Goal: Task Accomplishment & Management: Complete application form

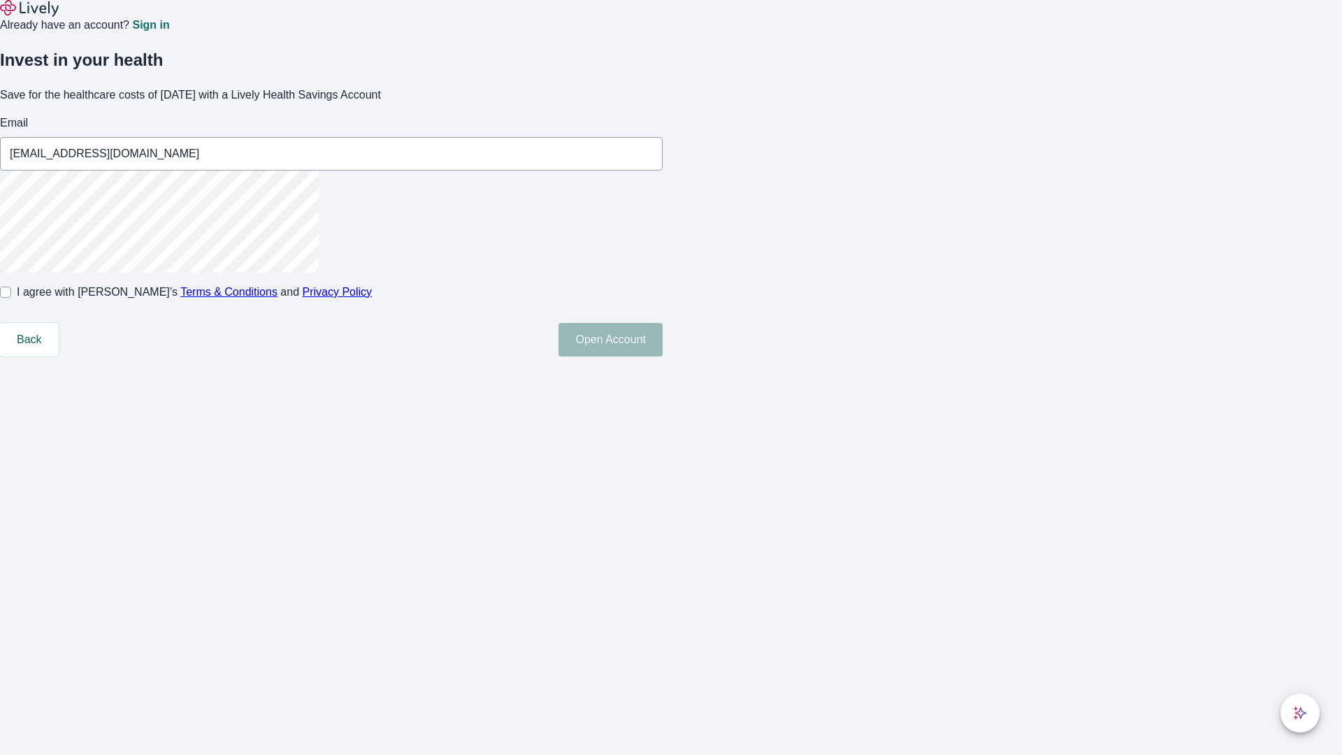
click at [11, 298] on input "I agree with Lively’s Terms & Conditions and Privacy Policy" at bounding box center [5, 292] width 11 height 11
checkbox input "true"
click at [662, 356] on button "Open Account" at bounding box center [610, 340] width 104 height 34
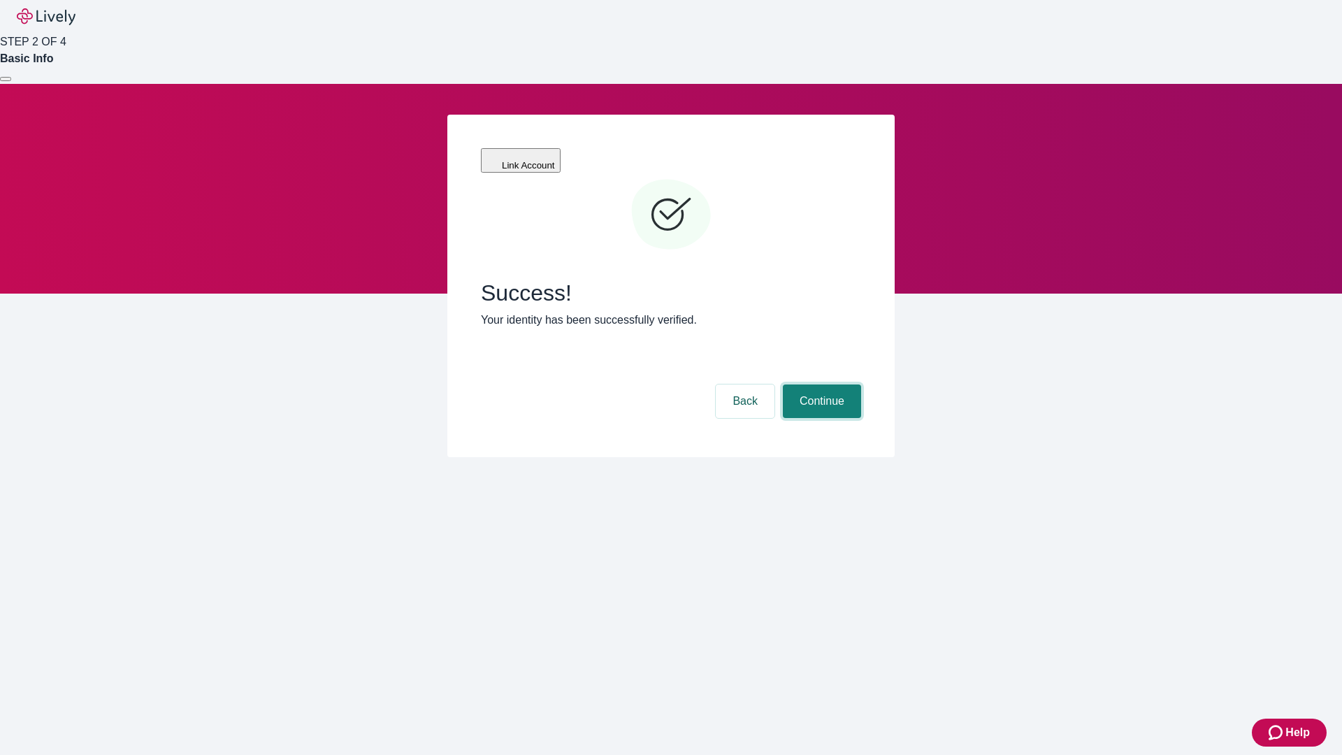
click at [820, 384] on button "Continue" at bounding box center [822, 401] width 78 height 34
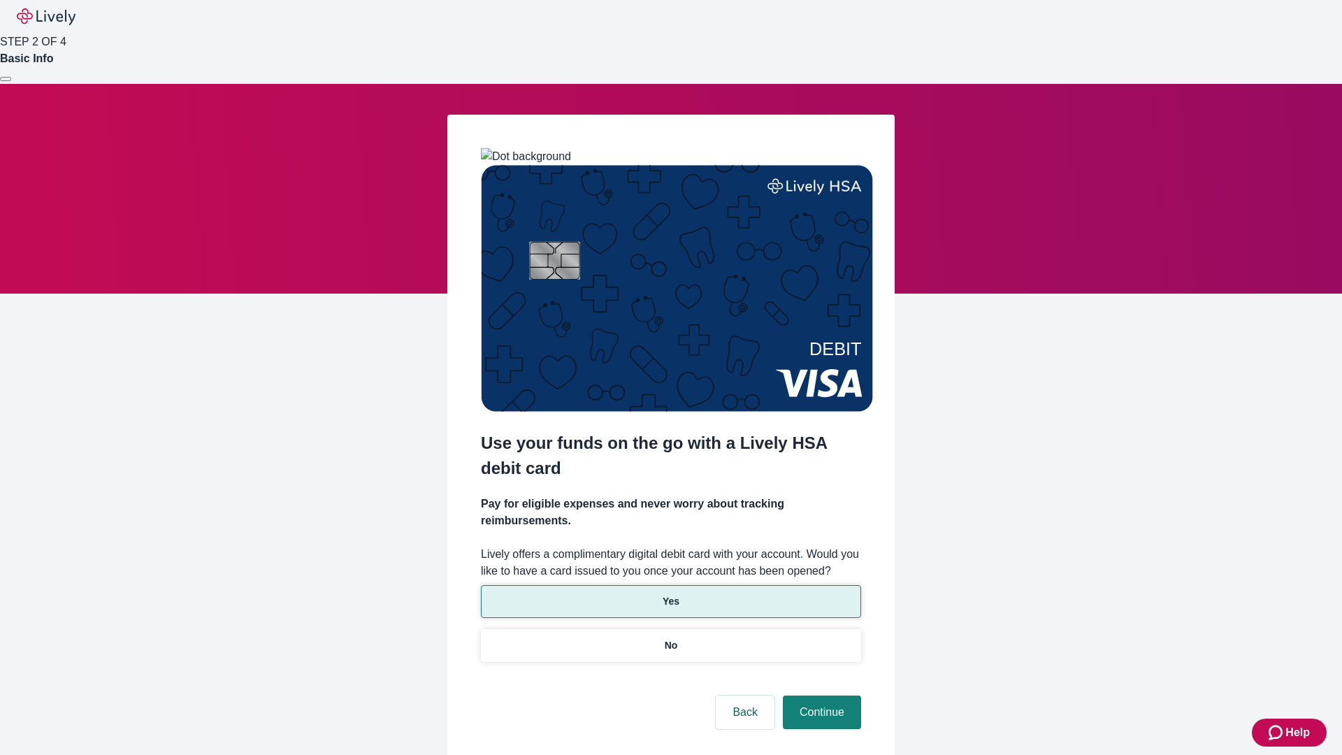
click at [670, 594] on p "Yes" at bounding box center [670, 601] width 17 height 15
click at [820, 695] on button "Continue" at bounding box center [822, 712] width 78 height 34
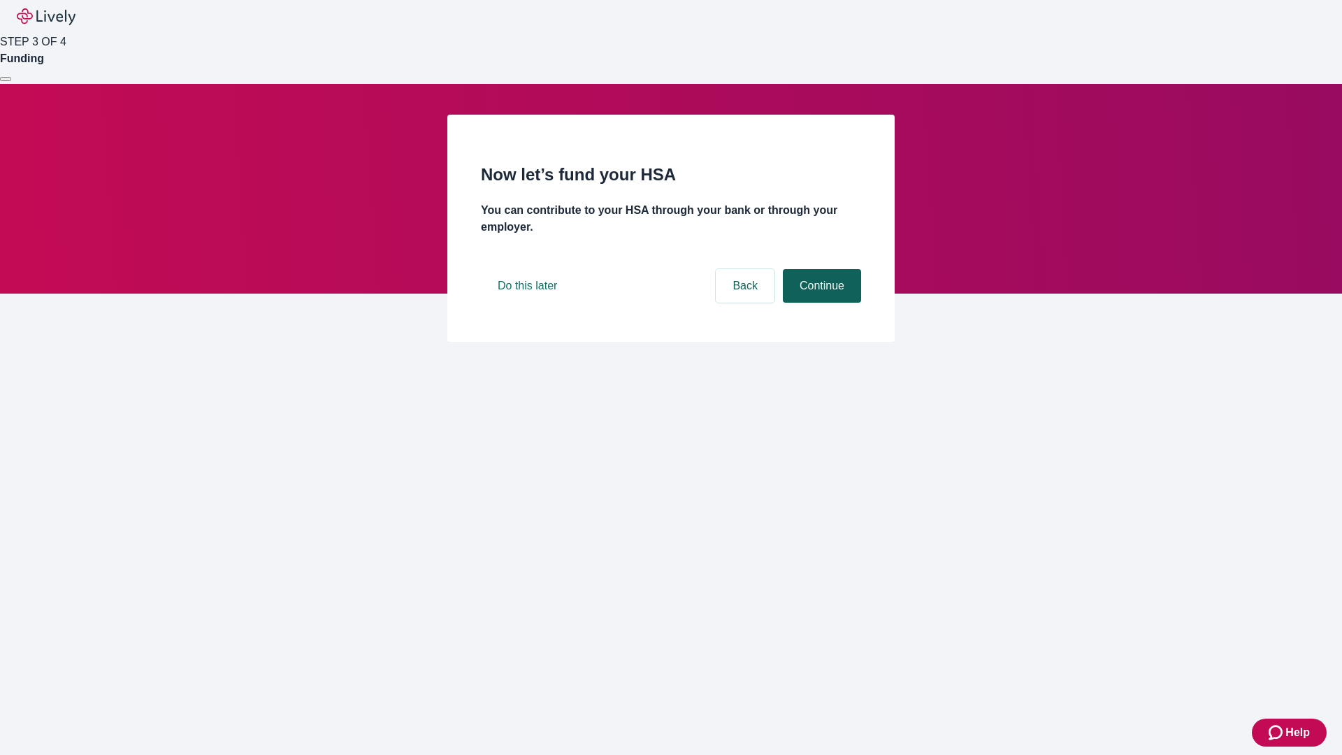
click at [820, 303] on button "Continue" at bounding box center [822, 286] width 78 height 34
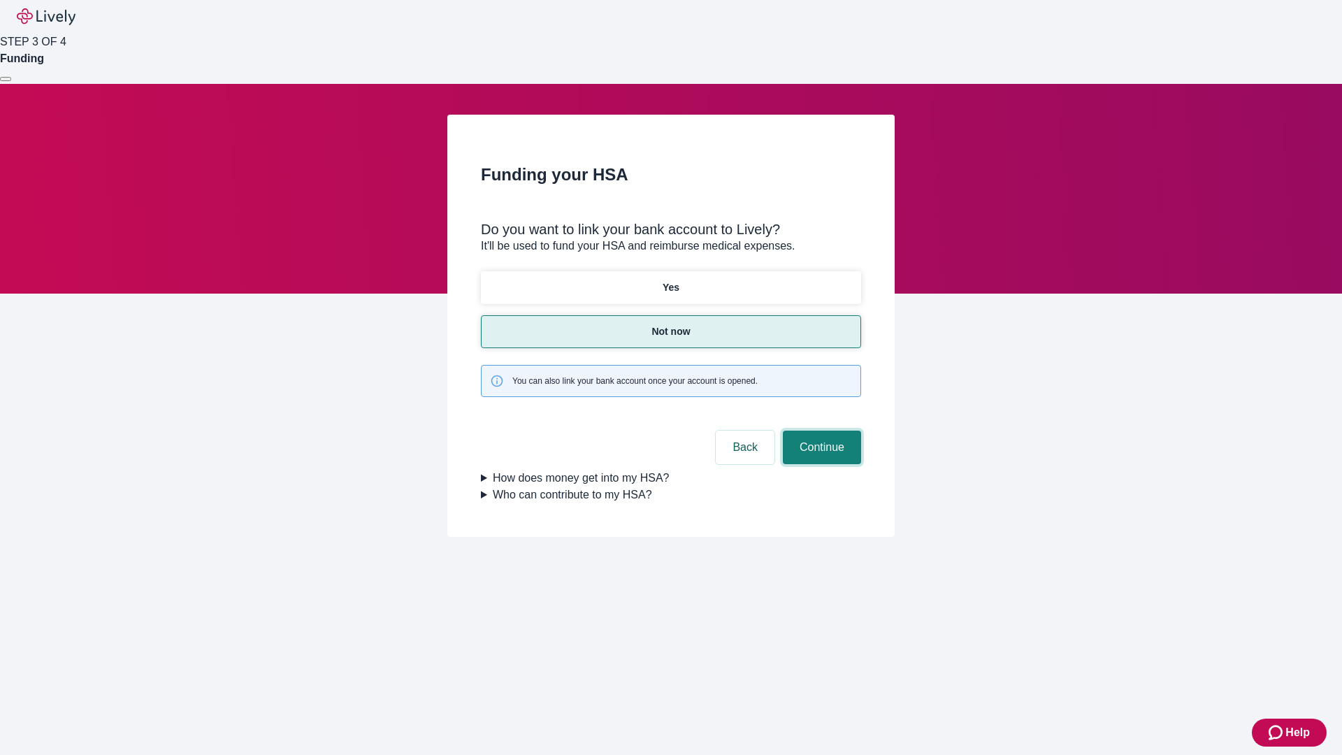
click at [820, 430] on button "Continue" at bounding box center [822, 447] width 78 height 34
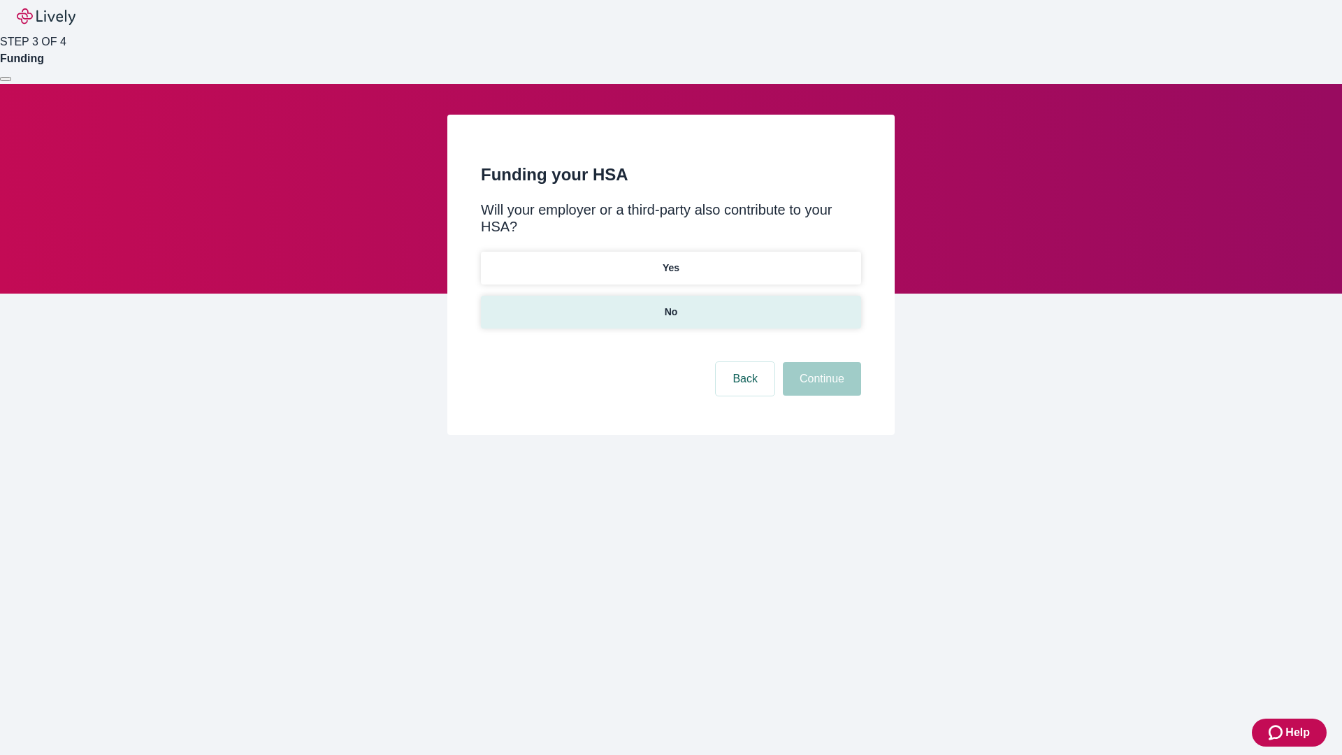
click at [670, 305] on p "No" at bounding box center [671, 312] width 13 height 15
click at [820, 362] on button "Continue" at bounding box center [822, 379] width 78 height 34
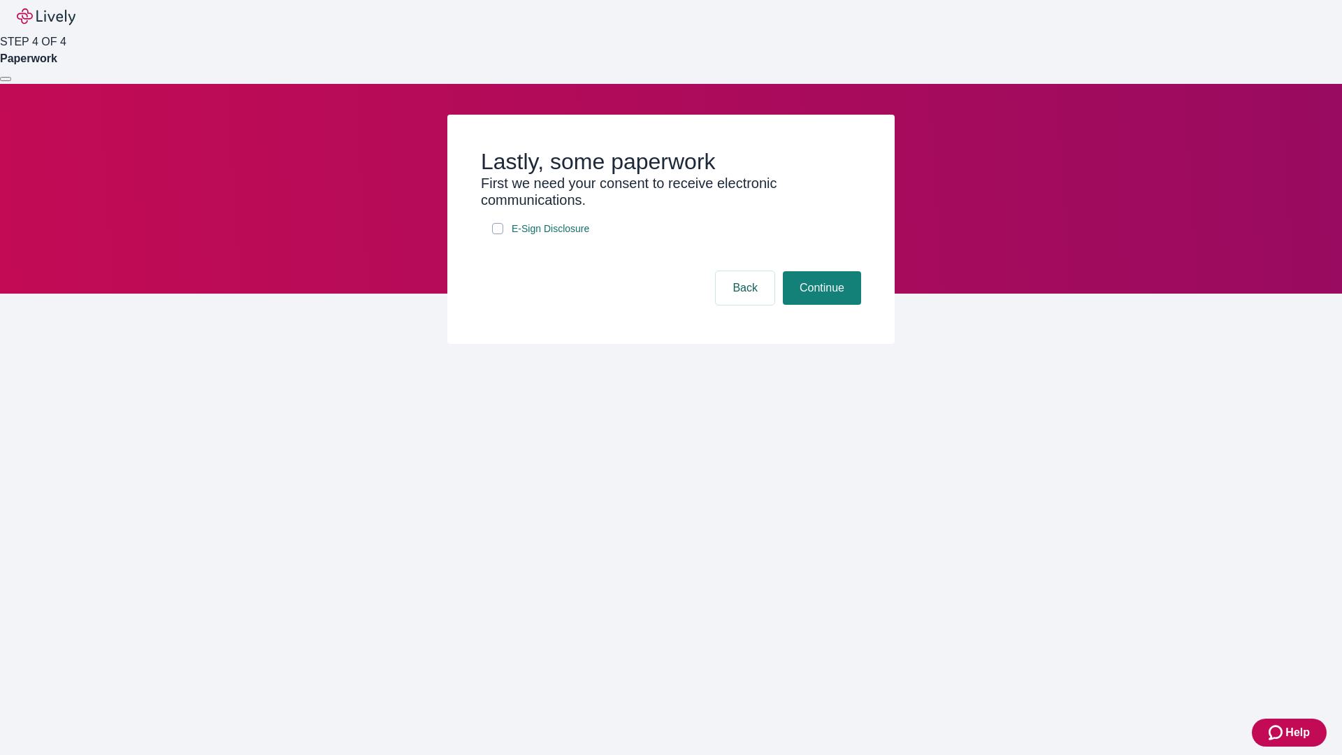
click at [498, 234] on input "E-Sign Disclosure" at bounding box center [497, 228] width 11 height 11
checkbox input "true"
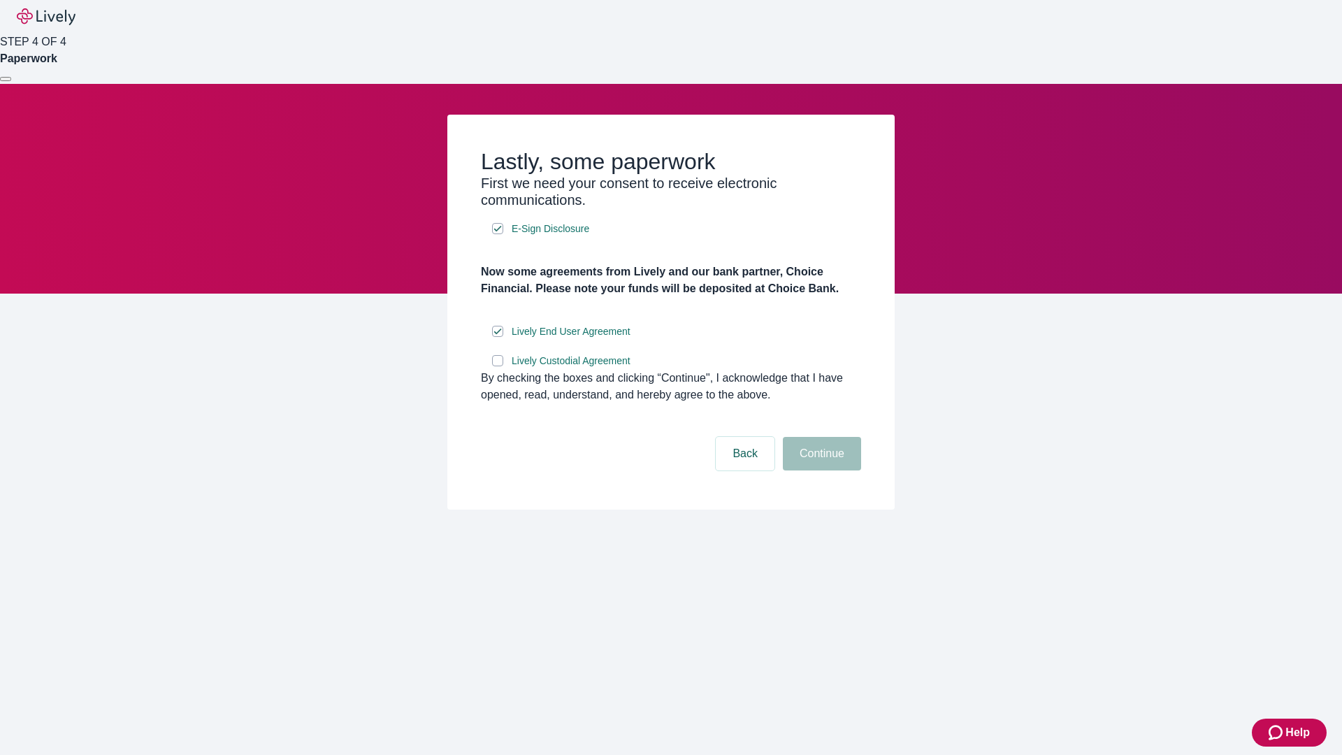
click at [498, 366] on input "Lively Custodial Agreement" at bounding box center [497, 360] width 11 height 11
checkbox input "true"
click at [820, 470] on button "Continue" at bounding box center [822, 454] width 78 height 34
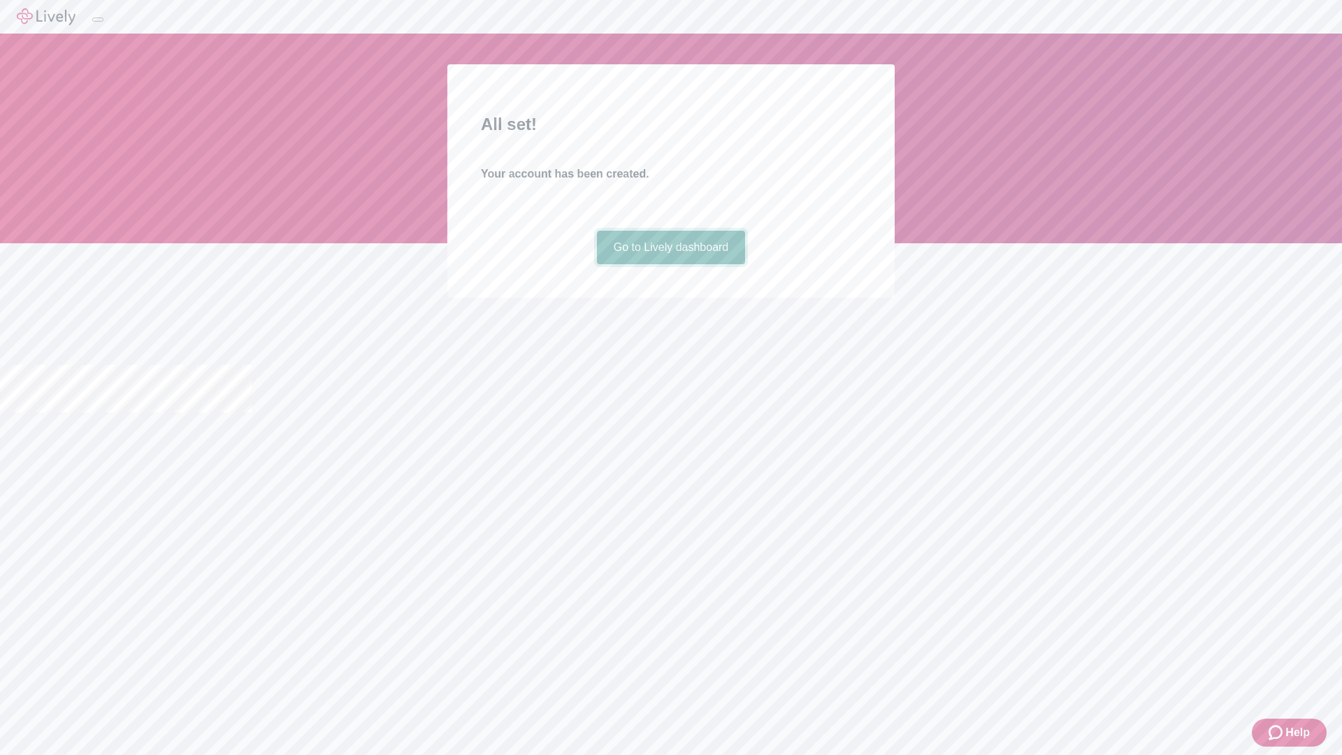
click at [670, 264] on link "Go to Lively dashboard" at bounding box center [671, 248] width 149 height 34
